Goal: Task Accomplishment & Management: Complete application form

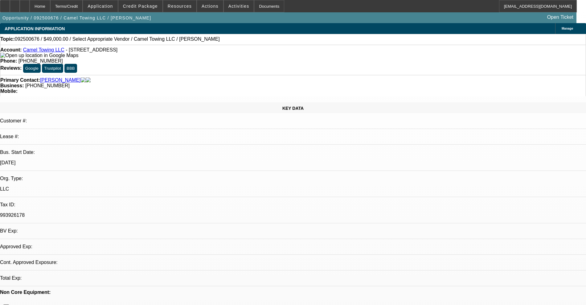
select select "0"
select select "2"
select select "0.1"
select select "1"
select select "2"
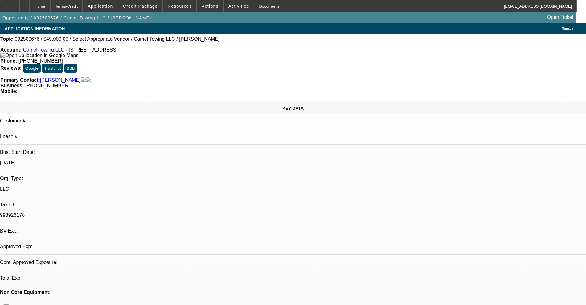
select select "4"
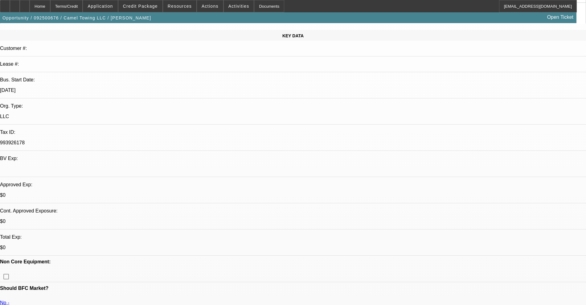
scroll to position [77, 0]
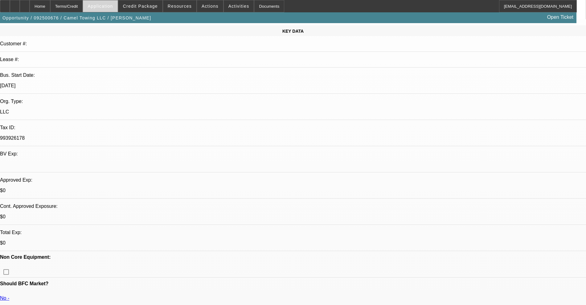
click at [105, 7] on span "Application" at bounding box center [100, 6] width 25 height 5
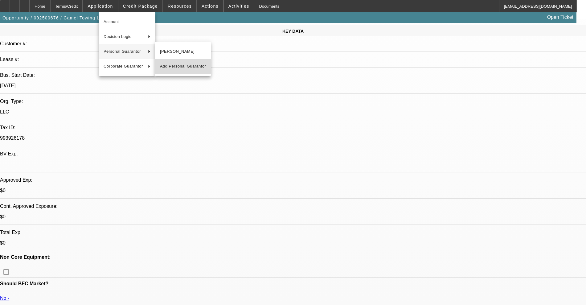
click at [184, 69] on span "Add Personal Guarantor" at bounding box center [183, 66] width 46 height 7
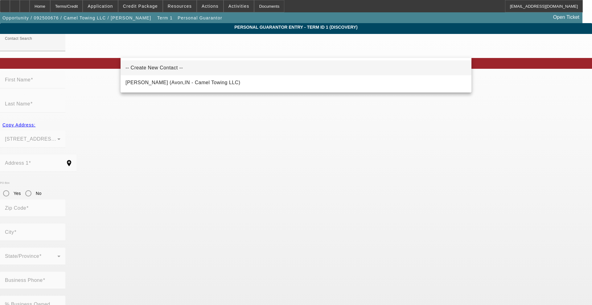
click at [163, 67] on span "-- Create New Contact --" at bounding box center [153, 67] width 57 height 5
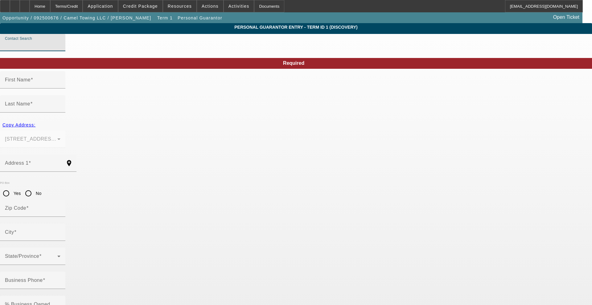
type input "-- Create New Contact --"
click at [60, 86] on input "First Name" at bounding box center [32, 82] width 55 height 7
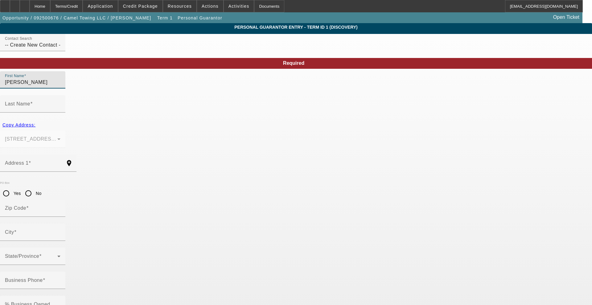
type input "Anna"
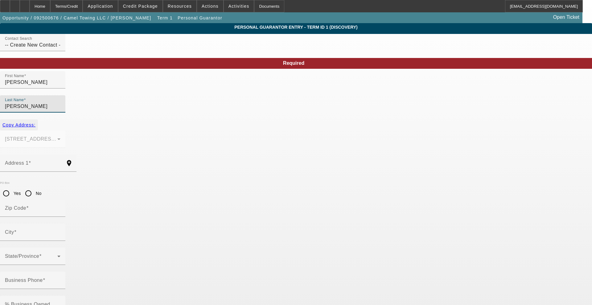
type input "Hensley"
click at [35, 122] on span "Copy Address:" at bounding box center [18, 124] width 33 height 5
type input "1599 Dorset Dr"
type input "46123"
type input "Avon"
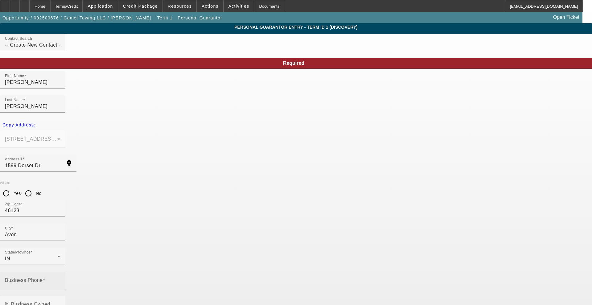
click at [43, 277] on mat-label "Business Phone" at bounding box center [24, 279] width 38 height 5
click at [60, 279] on input "Business Phone" at bounding box center [32, 282] width 55 height 7
type input "(419) 704-7914"
click at [60, 296] on div "% Business Owned" at bounding box center [32, 304] width 55 height 17
type input "0"
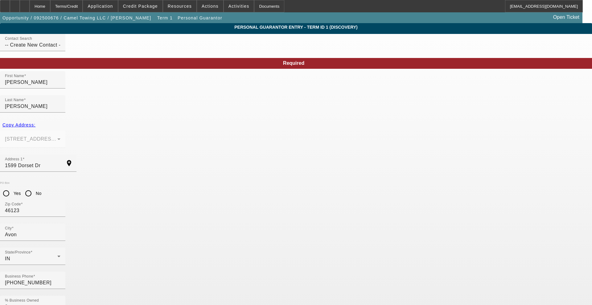
type input "279-76-9975"
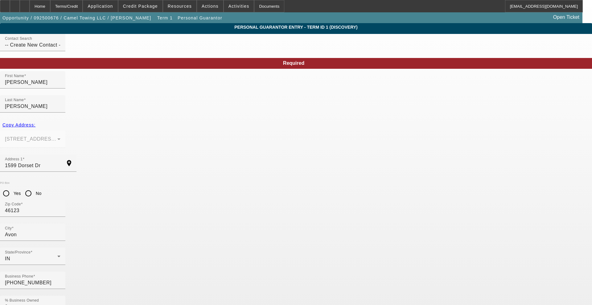
type input "alh723613@hotmail.com"
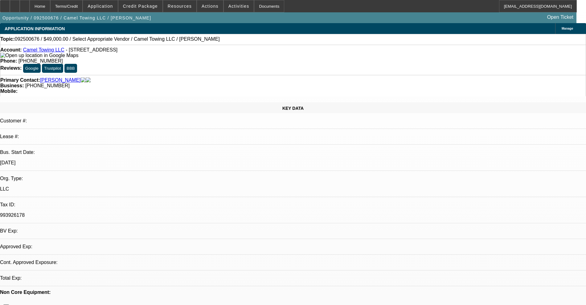
select select "0"
select select "2"
select select "0.1"
select select "4"
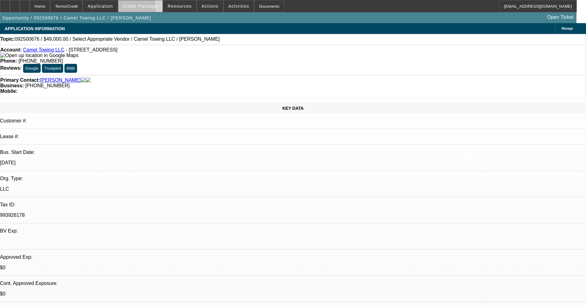
click at [137, 8] on span at bounding box center [140, 6] width 44 height 15
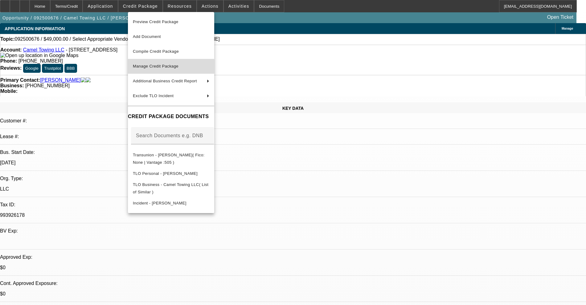
click at [165, 63] on span "Manage Credit Package" at bounding box center [171, 66] width 76 height 7
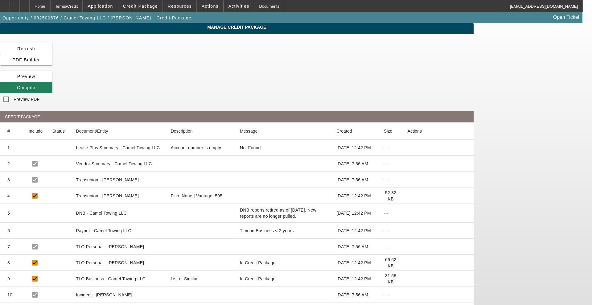
click at [35, 85] on span "Compile" at bounding box center [26, 87] width 18 height 5
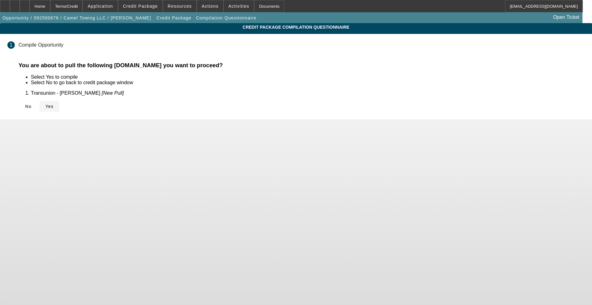
click at [45, 108] on icon at bounding box center [45, 106] width 0 height 5
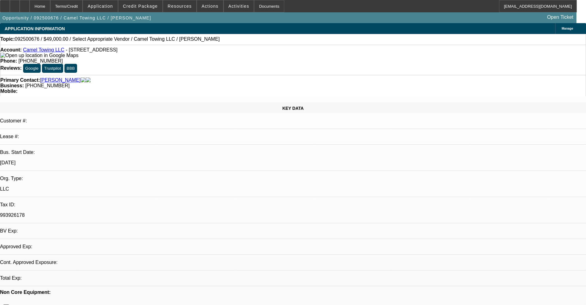
select select "0"
select select "2"
select select "0.1"
select select "4"
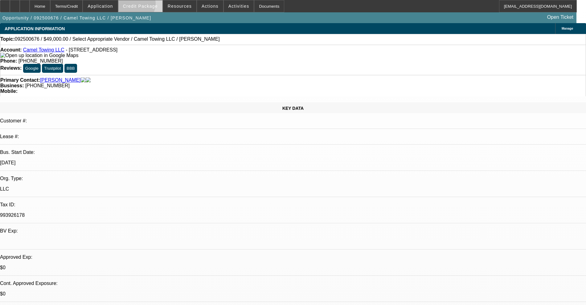
click at [145, 5] on span "Credit Package" at bounding box center [140, 6] width 35 height 5
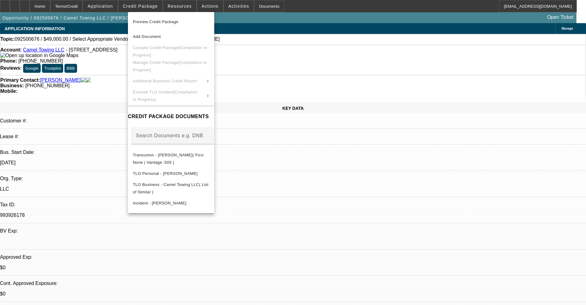
click at [110, 73] on div at bounding box center [293, 152] width 586 height 305
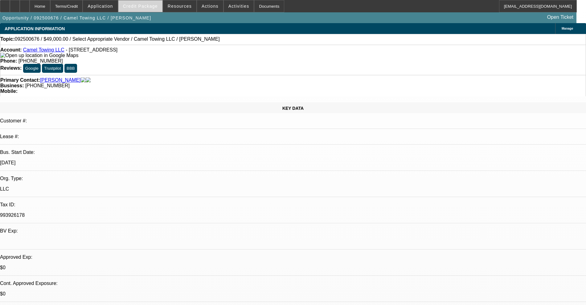
click at [152, 3] on span at bounding box center [140, 6] width 44 height 15
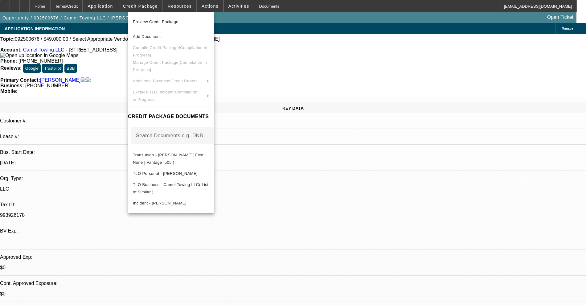
click at [38, 6] on div at bounding box center [293, 152] width 586 height 305
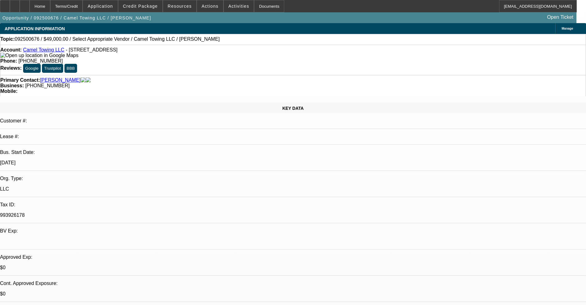
click at [25, 4] on icon at bounding box center [25, 4] width 0 height 0
select select "0"
select select "2"
select select "0.1"
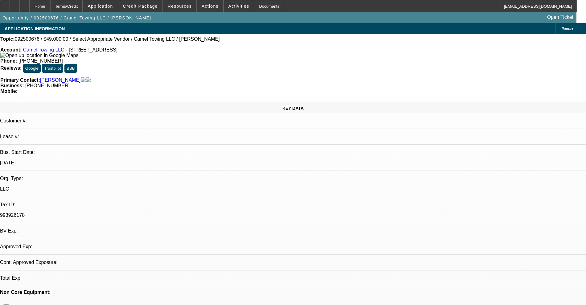
select select "4"
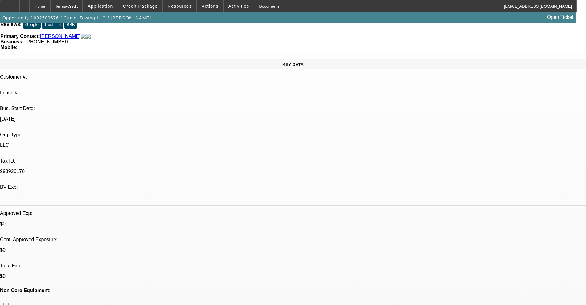
scroll to position [77, 0]
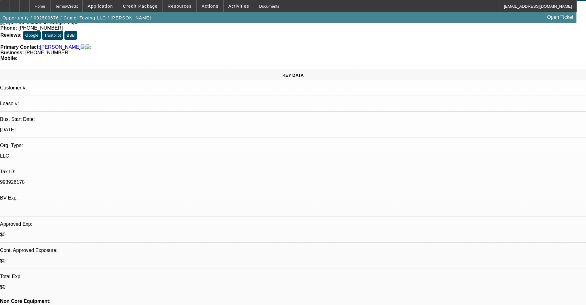
scroll to position [0, 0]
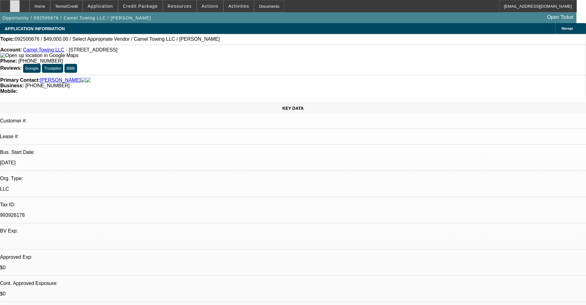
click at [15, 4] on icon at bounding box center [15, 4] width 0 height 0
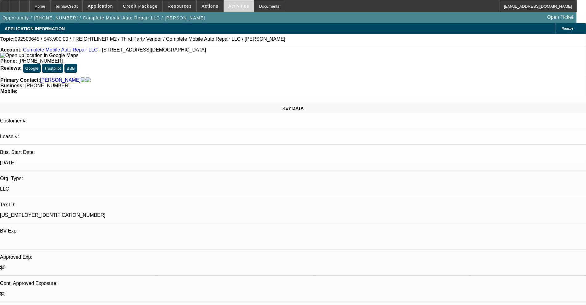
select select "0"
select select "2"
select select "0.1"
select select "4"
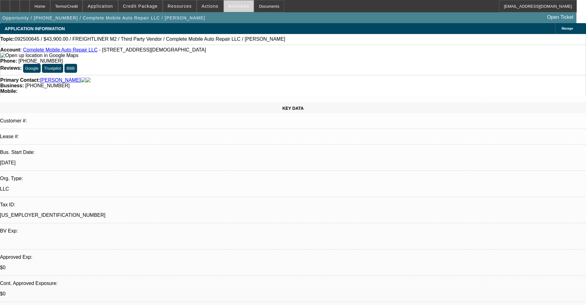
select select "0"
select select "2"
select select "0.1"
select select "4"
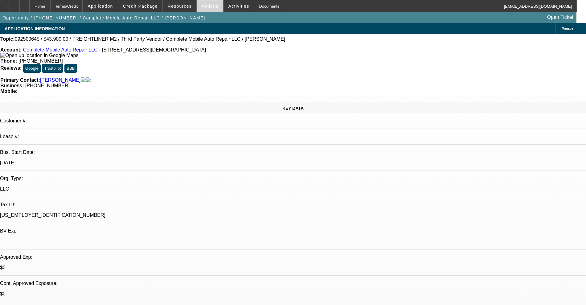
click at [207, 7] on span "Actions" at bounding box center [210, 6] width 17 height 5
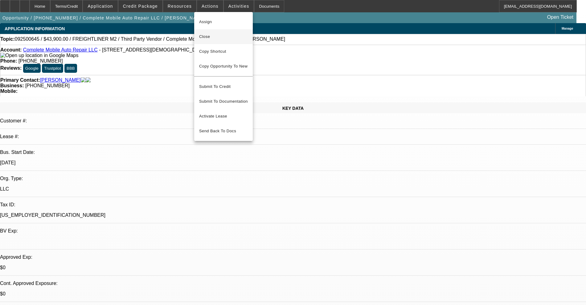
click at [202, 33] on span "Close" at bounding box center [223, 36] width 49 height 7
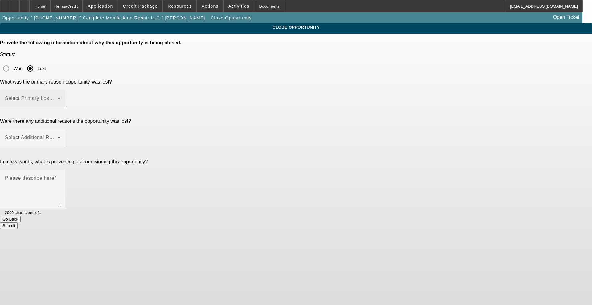
click at [70, 96] on mat-label "Select Primary Lost Reason" at bounding box center [37, 98] width 65 height 5
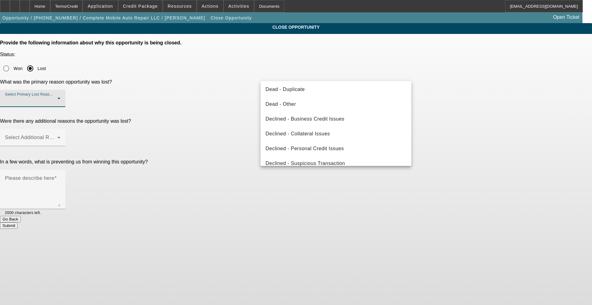
scroll to position [77, 0]
click at [295, 150] on span "Declined - Personal Credit Issues" at bounding box center [304, 146] width 78 height 7
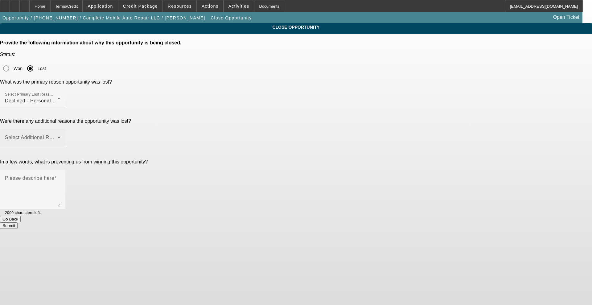
click at [66, 135] on mat-label "Select Additional Reasons" at bounding box center [35, 137] width 61 height 5
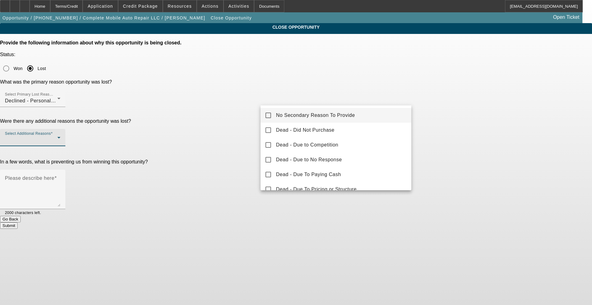
click at [272, 113] on mat-option "No Secondary Reason To Provide" at bounding box center [335, 115] width 151 height 15
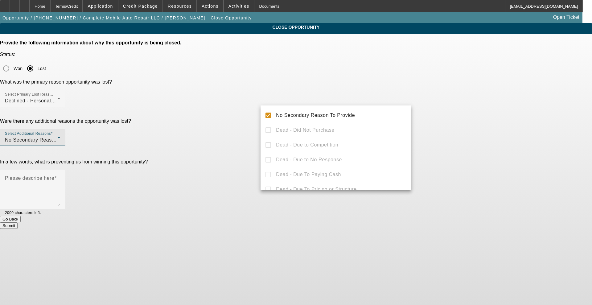
click at [250, 117] on div at bounding box center [296, 152] width 592 height 305
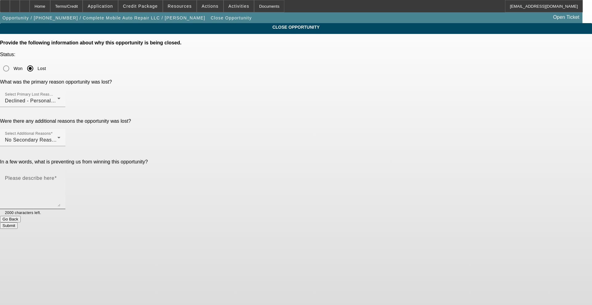
click at [60, 177] on textarea "Please describe here" at bounding box center [32, 192] width 55 height 30
type textarea "too many negatives"
click at [18, 222] on button "Submit" at bounding box center [9, 225] width 18 height 6
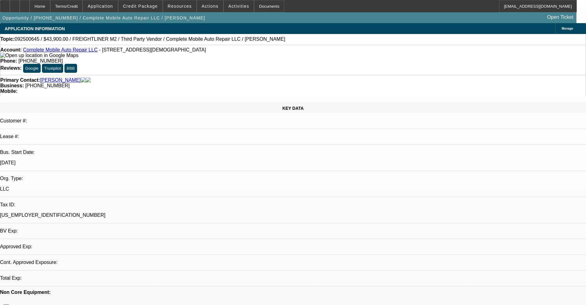
select select "0"
select select "2"
select select "0.1"
select select "4"
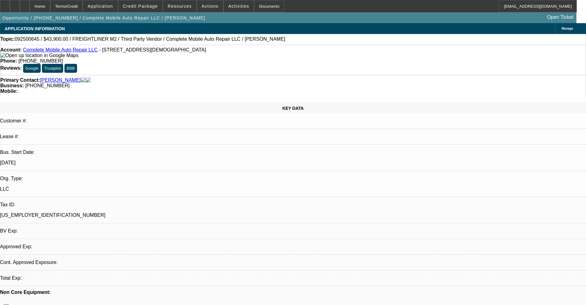
select select "0"
select select "2"
select select "0.1"
select select "4"
